Goal: Information Seeking & Learning: Learn about a topic

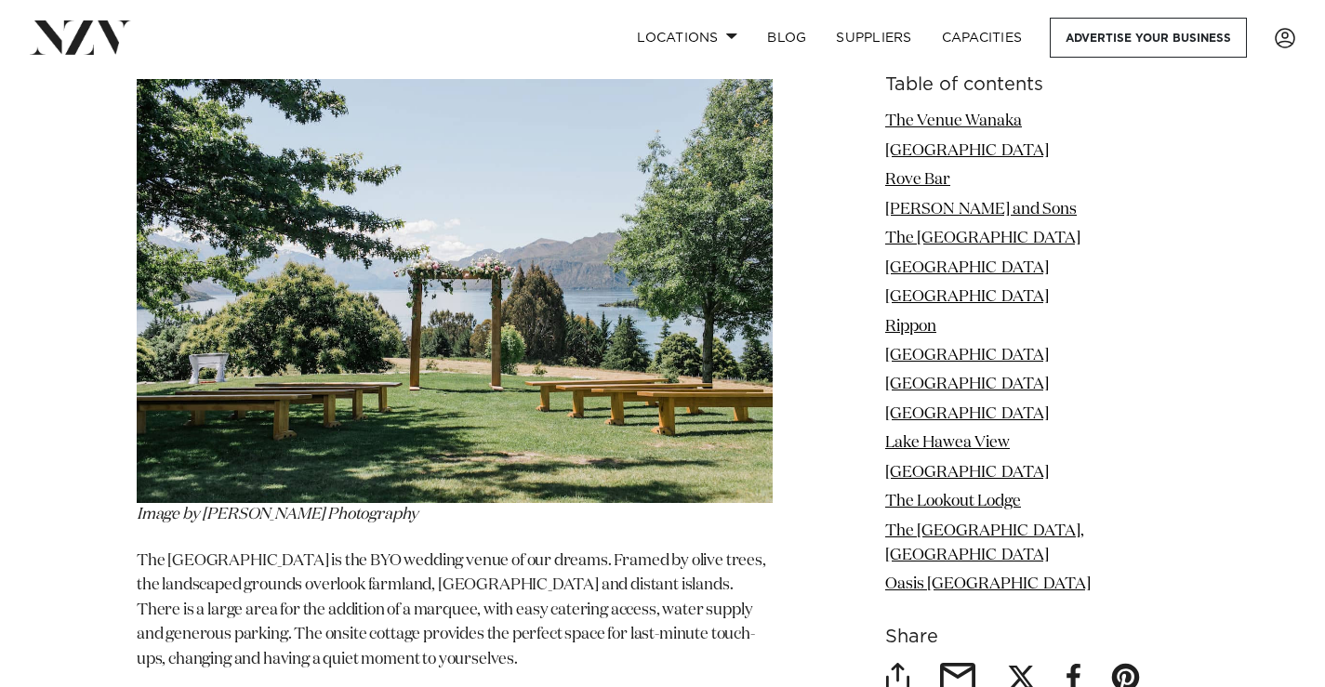
scroll to position [4097, 0]
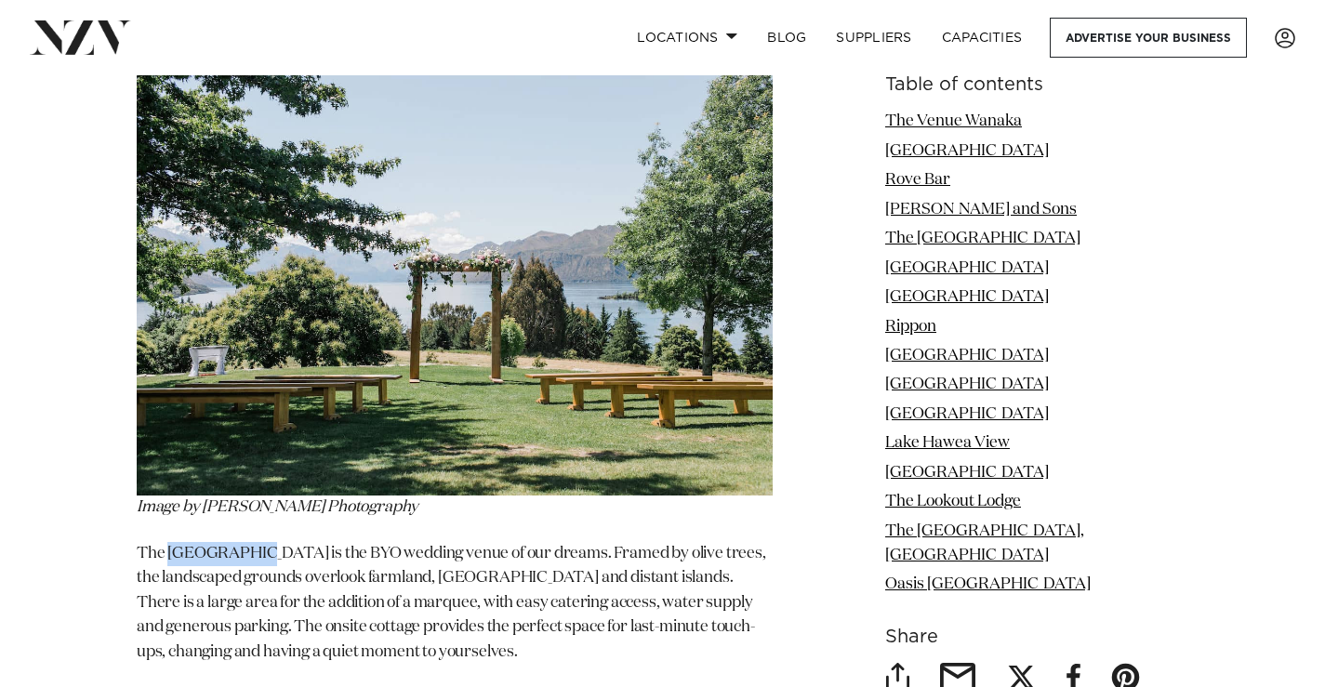
drag, startPoint x: 166, startPoint y: 476, endPoint x: 248, endPoint y: 478, distance: 81.8
click at [248, 542] on p "The [GEOGRAPHIC_DATA] is the BYO wedding venue of our dreams. Framed by olive t…" at bounding box center [455, 603] width 636 height 123
drag, startPoint x: 134, startPoint y: 476, endPoint x: 250, endPoint y: 477, distance: 116.2
click at [250, 542] on p "The [GEOGRAPHIC_DATA] is the BYO wedding venue of our dreams. Framed by olive t…" at bounding box center [455, 603] width 636 height 123
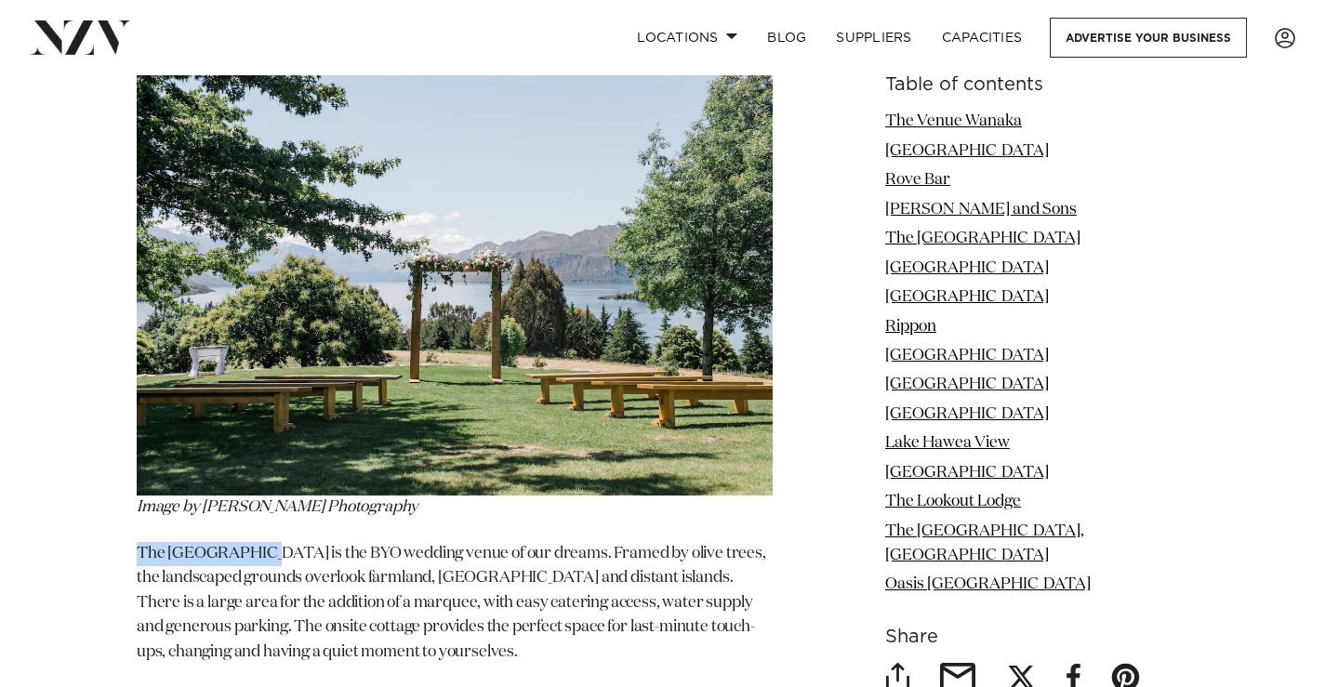
drag, startPoint x: 138, startPoint y: 480, endPoint x: 250, endPoint y: 480, distance: 112.5
click at [250, 542] on p "The [GEOGRAPHIC_DATA] is the BYO wedding venue of our dreams. Framed by olive t…" at bounding box center [455, 603] width 636 height 123
drag, startPoint x: 133, startPoint y: 477, endPoint x: 247, endPoint y: 482, distance: 114.5
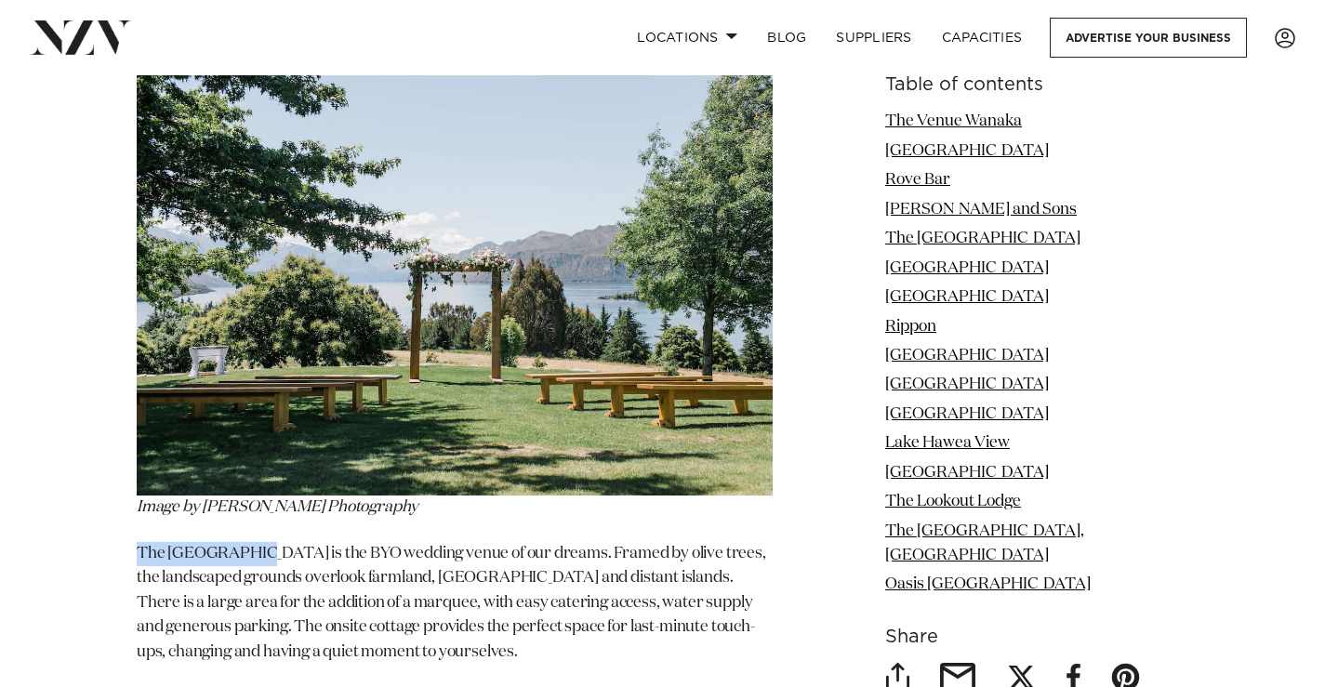
click at [227, 542] on p "The [GEOGRAPHIC_DATA] is the BYO wedding venue of our dreams. Framed by olive t…" at bounding box center [455, 603] width 636 height 123
drag, startPoint x: 137, startPoint y: 480, endPoint x: 248, endPoint y: 477, distance: 111.6
click at [248, 542] on p "The [GEOGRAPHIC_DATA] is the BYO wedding venue of our dreams. Framed by olive t…" at bounding box center [455, 603] width 636 height 123
copy p "The [GEOGRAPHIC_DATA]"
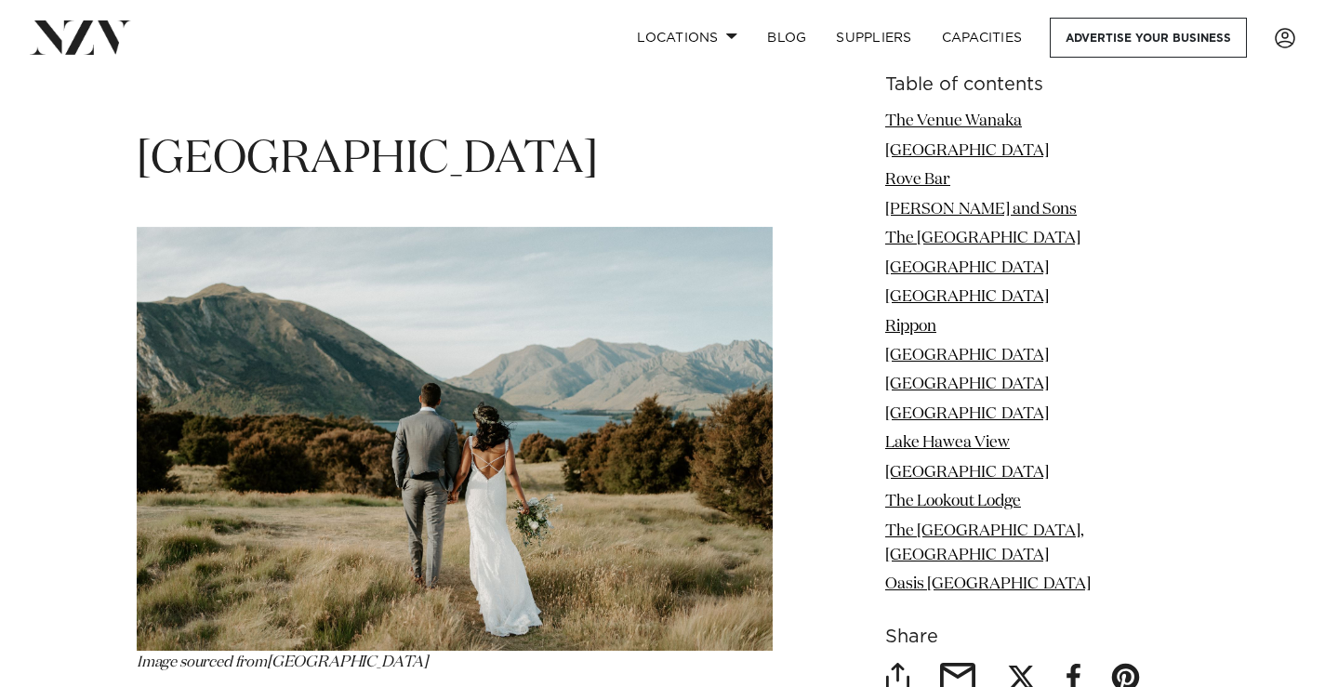
scroll to position [4679, 0]
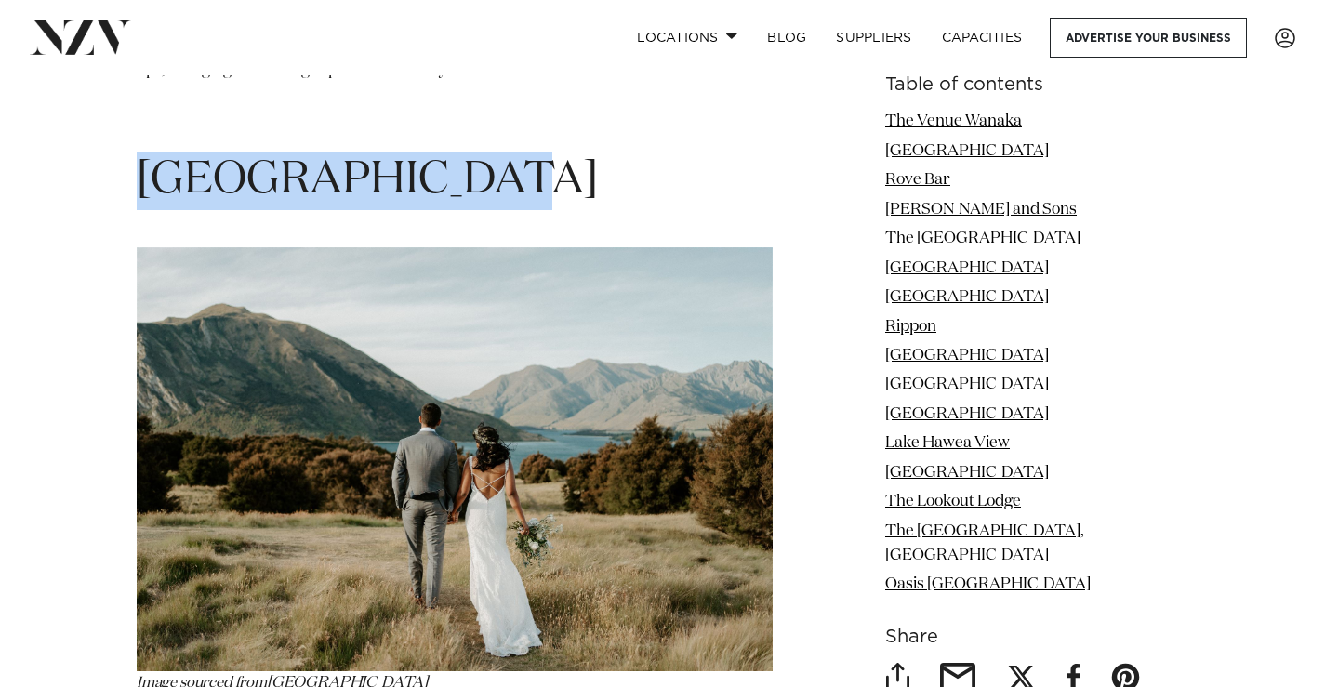
drag, startPoint x: 140, startPoint y: 113, endPoint x: 482, endPoint y: 124, distance: 342.2
click at [482, 152] on h1 "[GEOGRAPHIC_DATA]" at bounding box center [455, 181] width 636 height 59
copy span "[GEOGRAPHIC_DATA]"
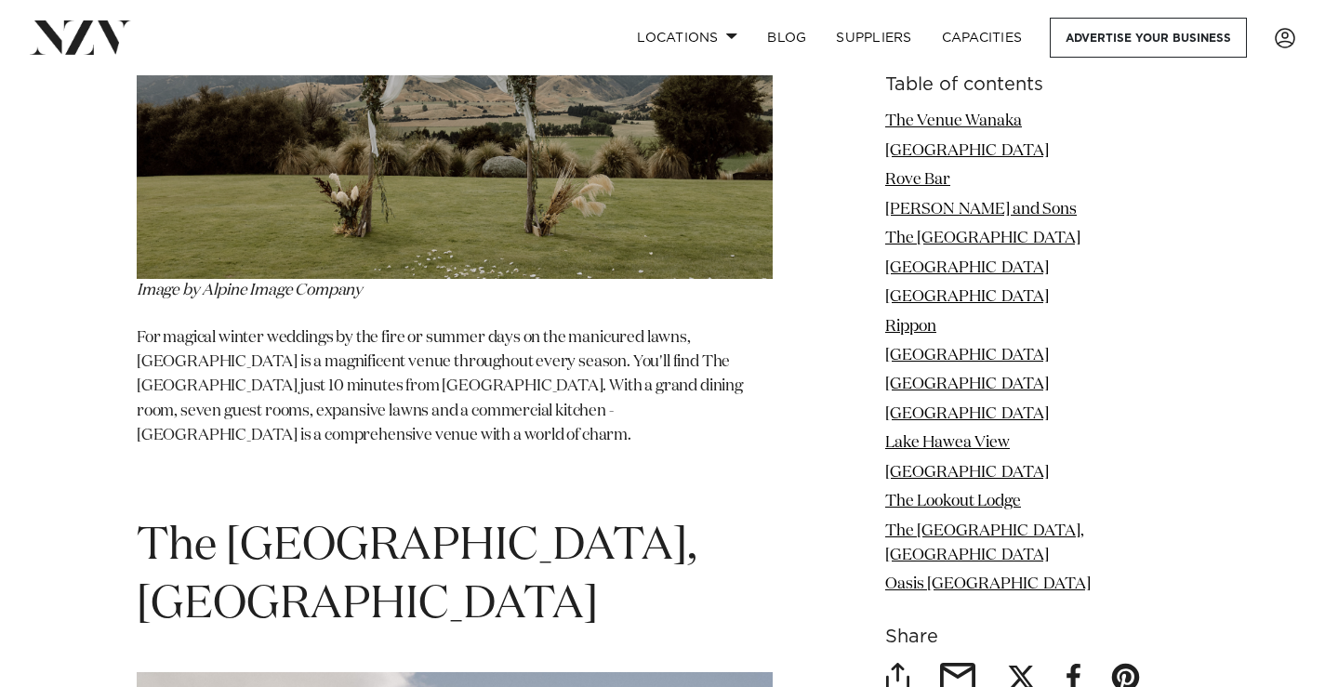
scroll to position [10485, 0]
